Goal: Navigation & Orientation: Find specific page/section

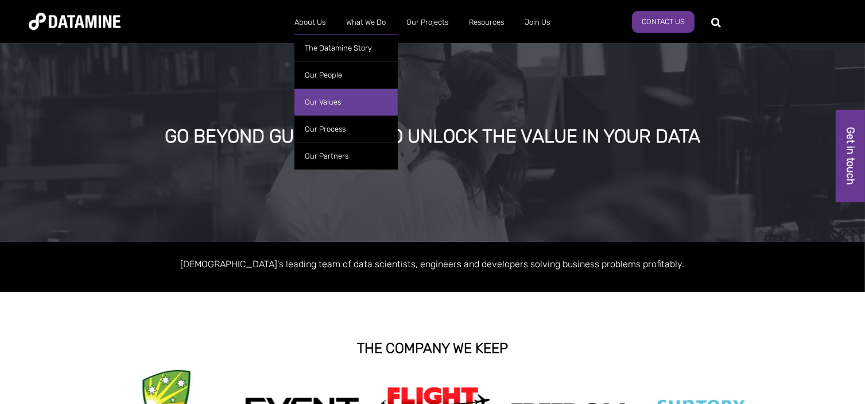
click at [334, 104] on link "Our Values" at bounding box center [345, 101] width 103 height 27
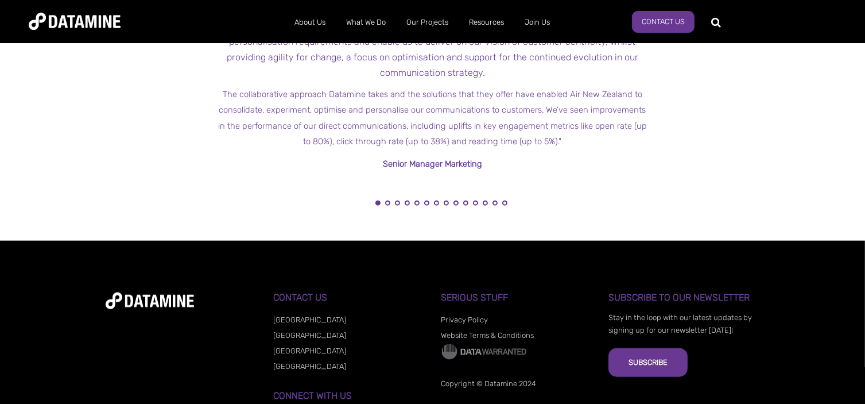
scroll to position [1318, 0]
